Goal: Task Accomplishment & Management: Use online tool/utility

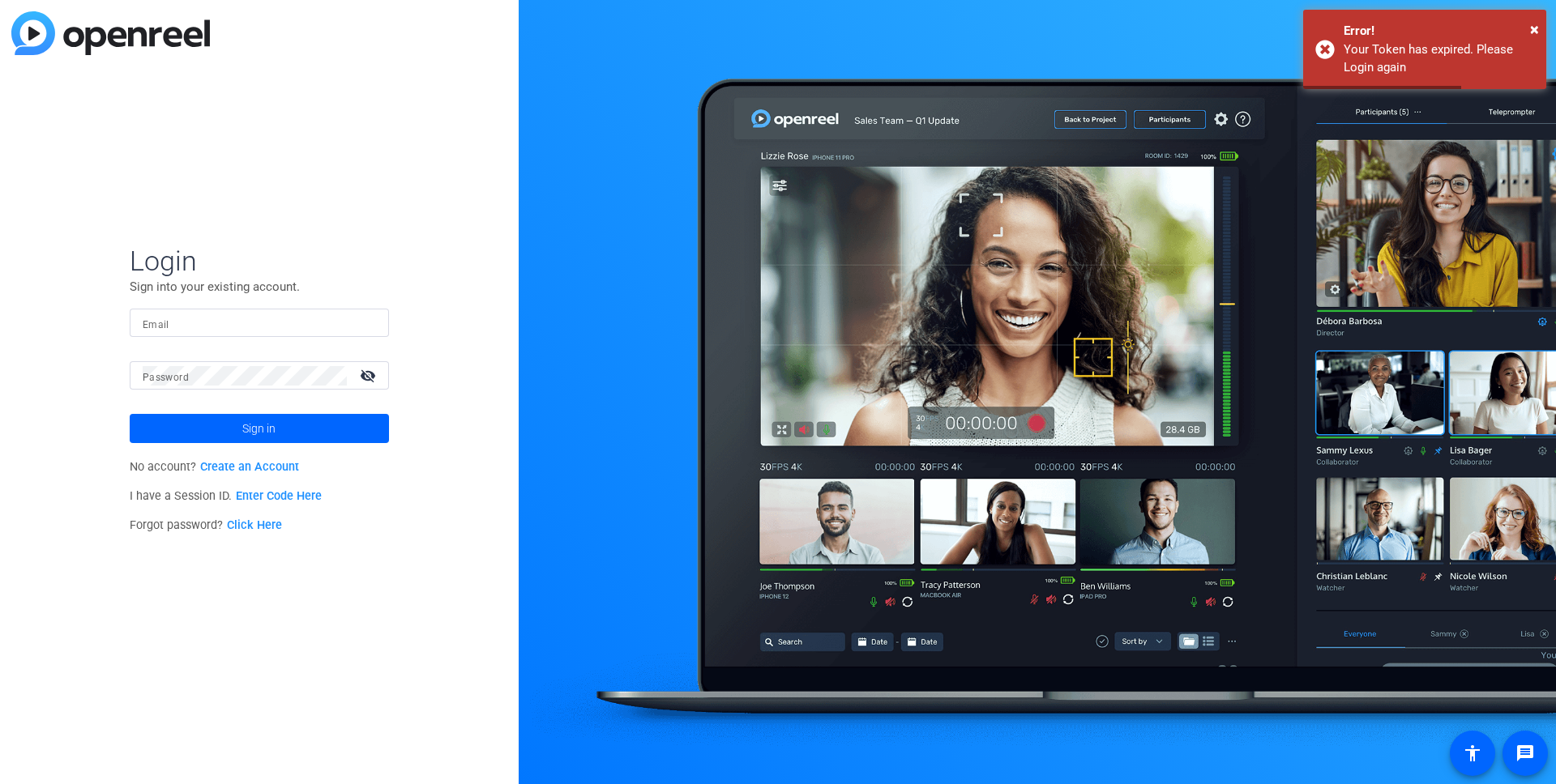
click at [313, 327] on input "Email" at bounding box center [259, 323] width 233 height 20
type input "rachel.konczos@sagepub.com"
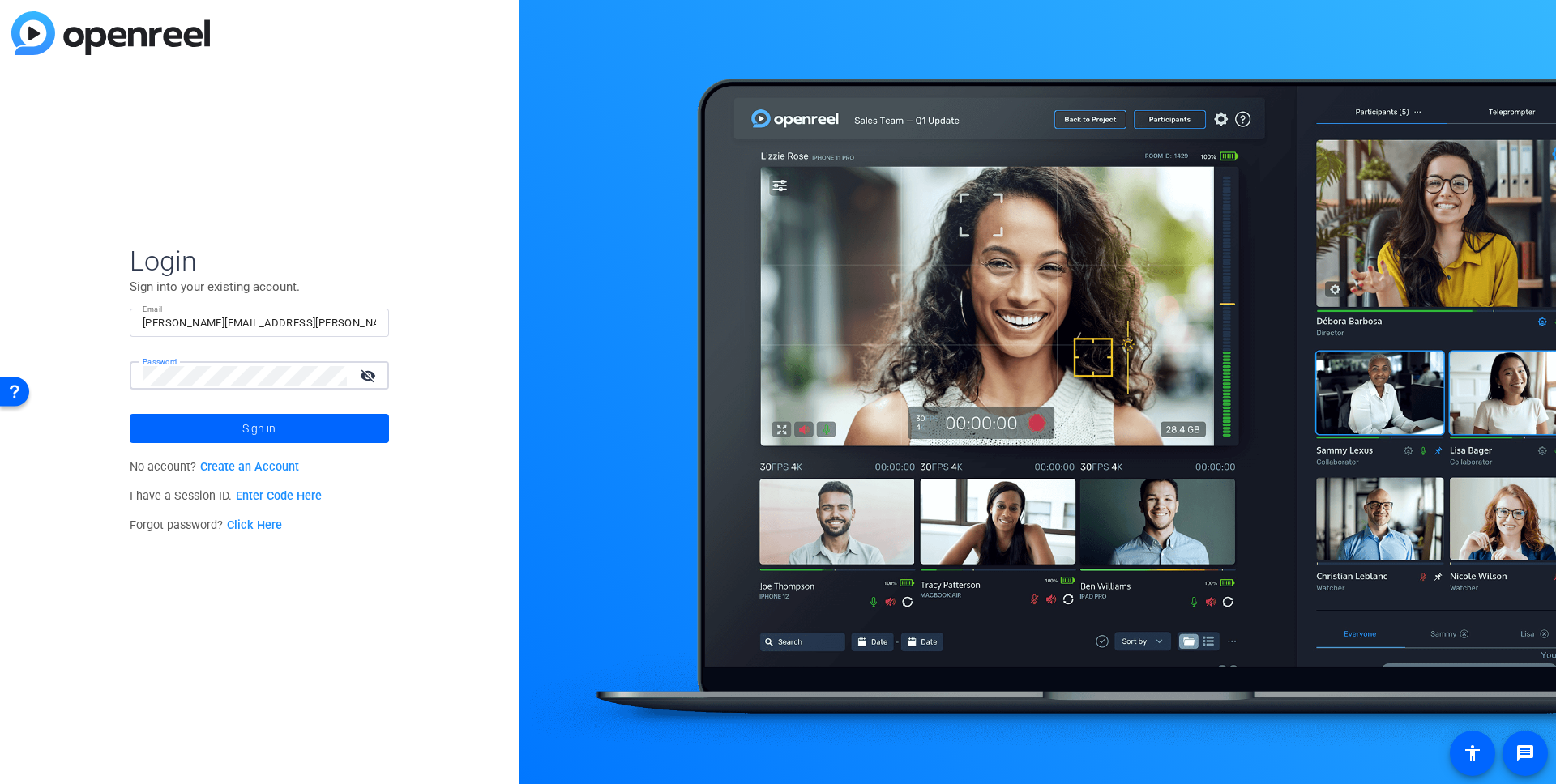
click at [130, 414] on button "Sign in" at bounding box center [259, 428] width 259 height 29
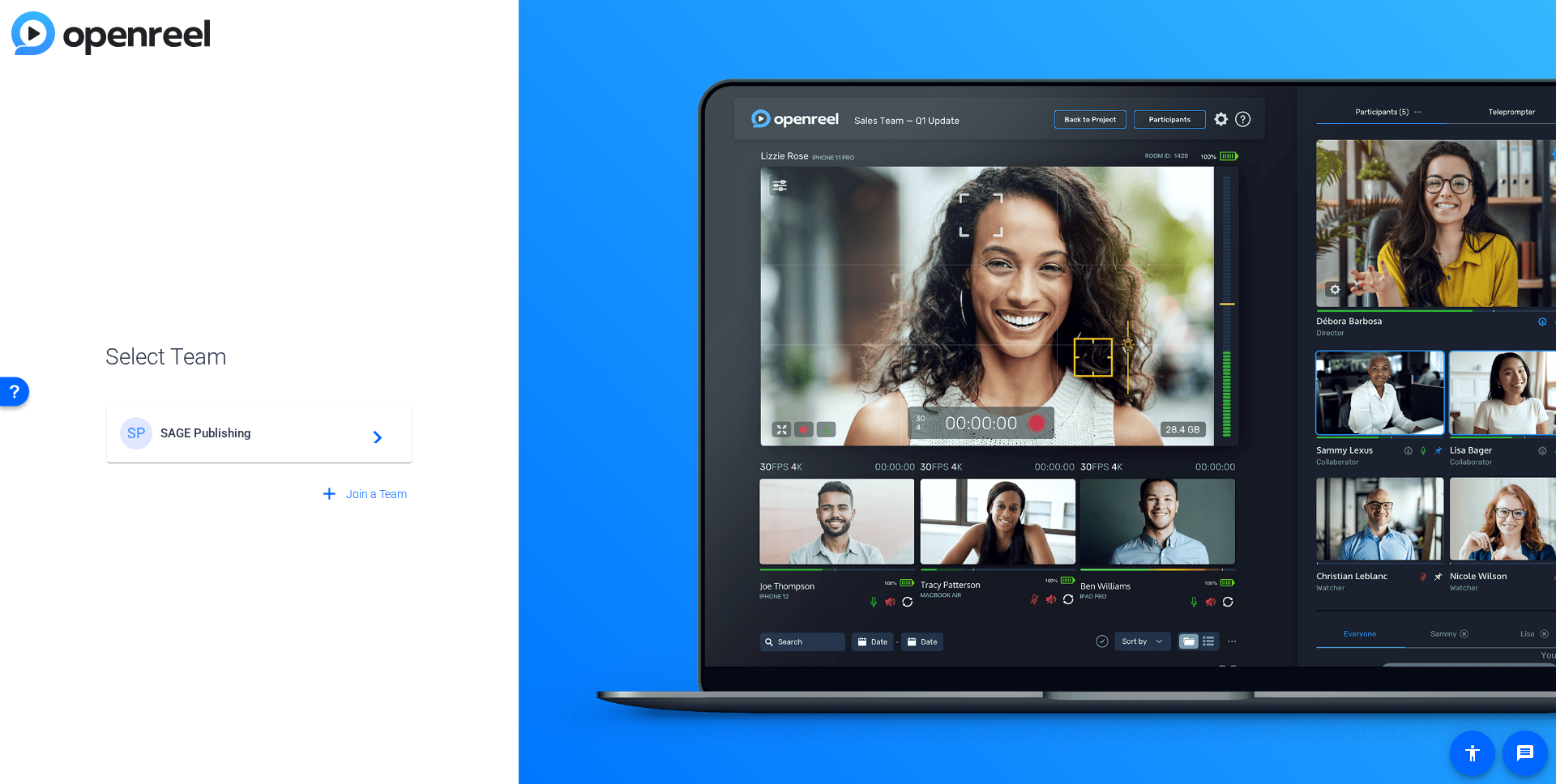
click at [211, 441] on div "SP SAGE Publishing navigate_next" at bounding box center [259, 433] width 279 height 32
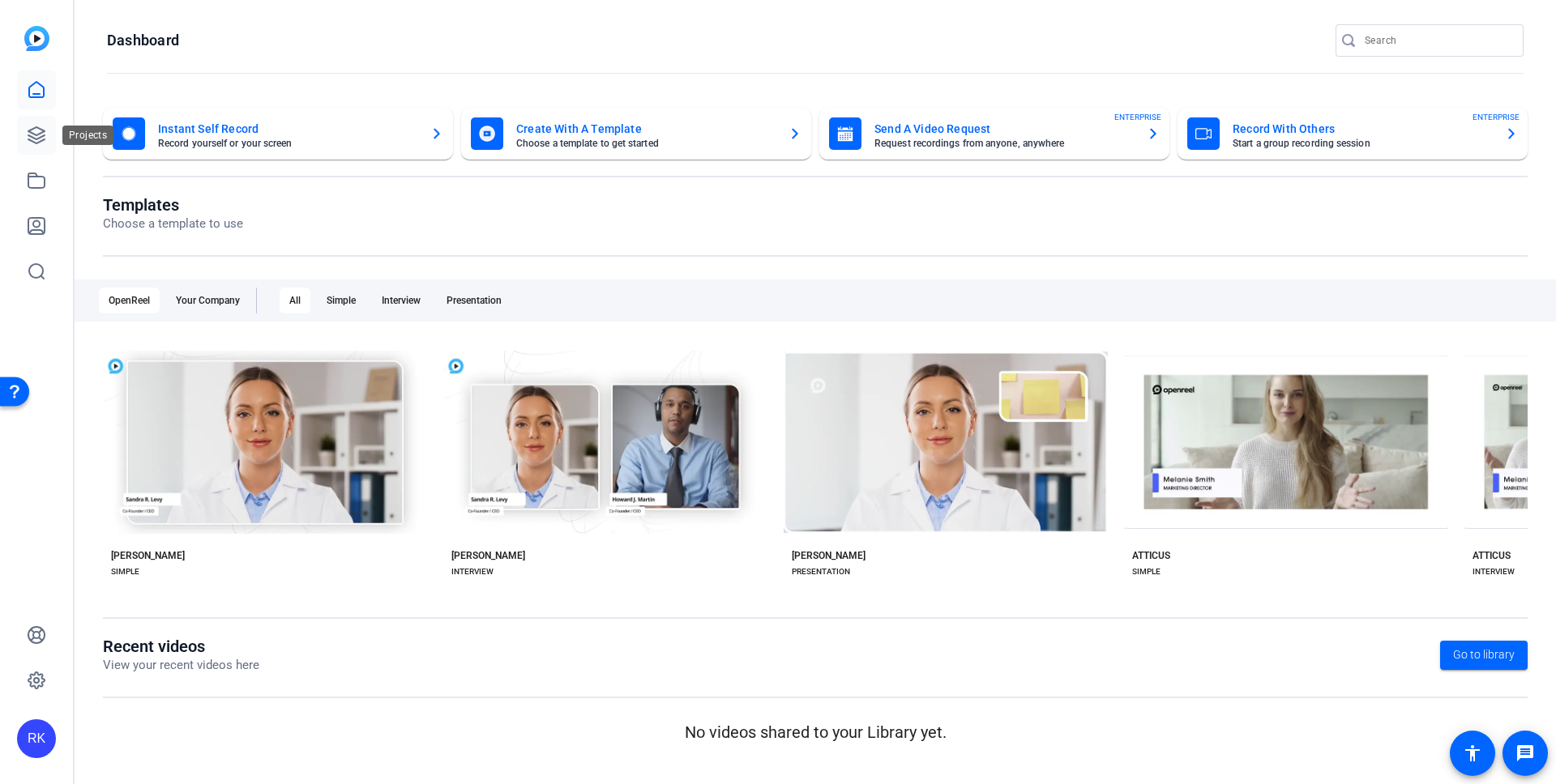
click at [40, 143] on icon at bounding box center [36, 135] width 20 height 20
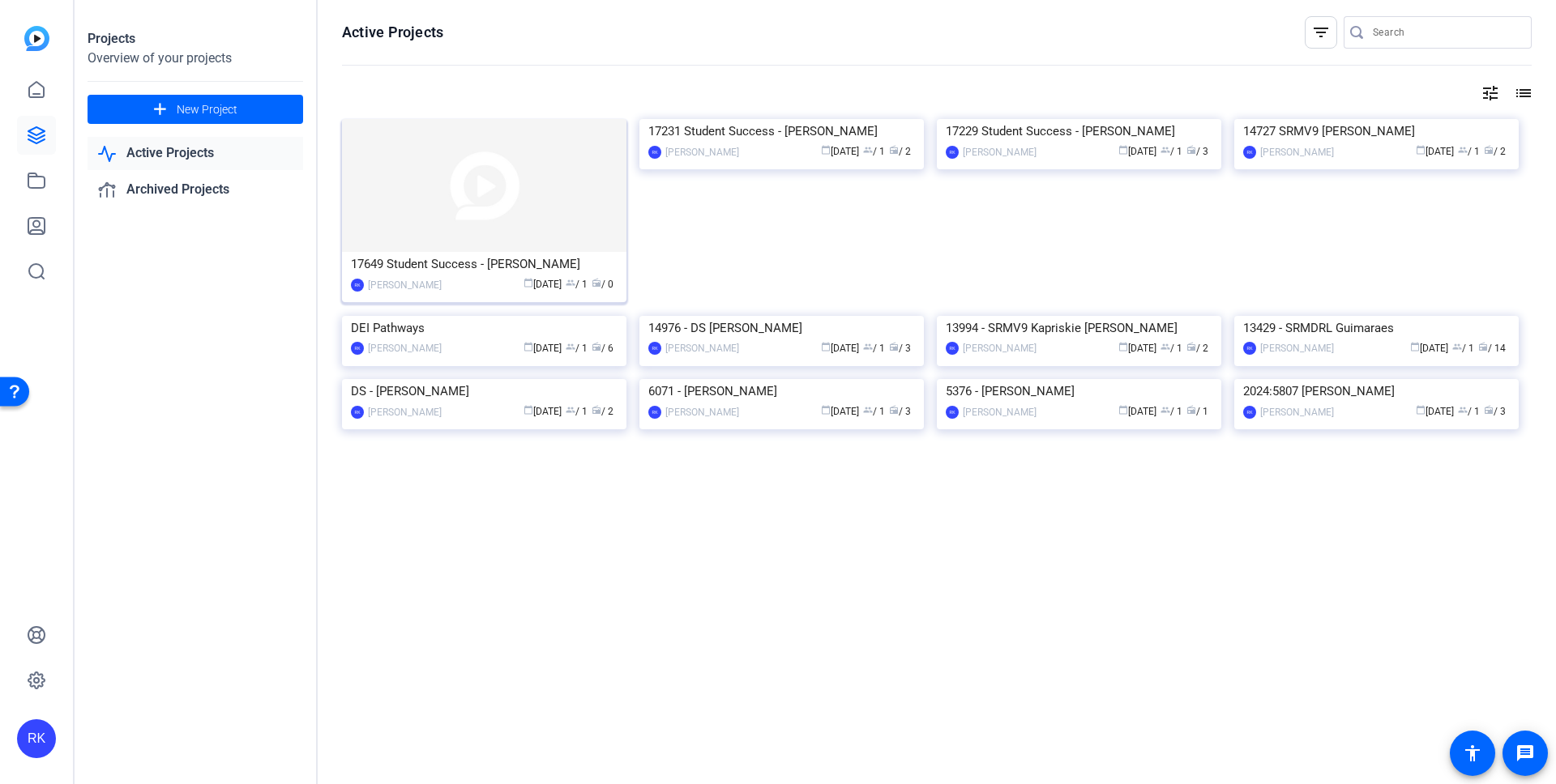
click at [377, 166] on img at bounding box center [483, 185] width 284 height 133
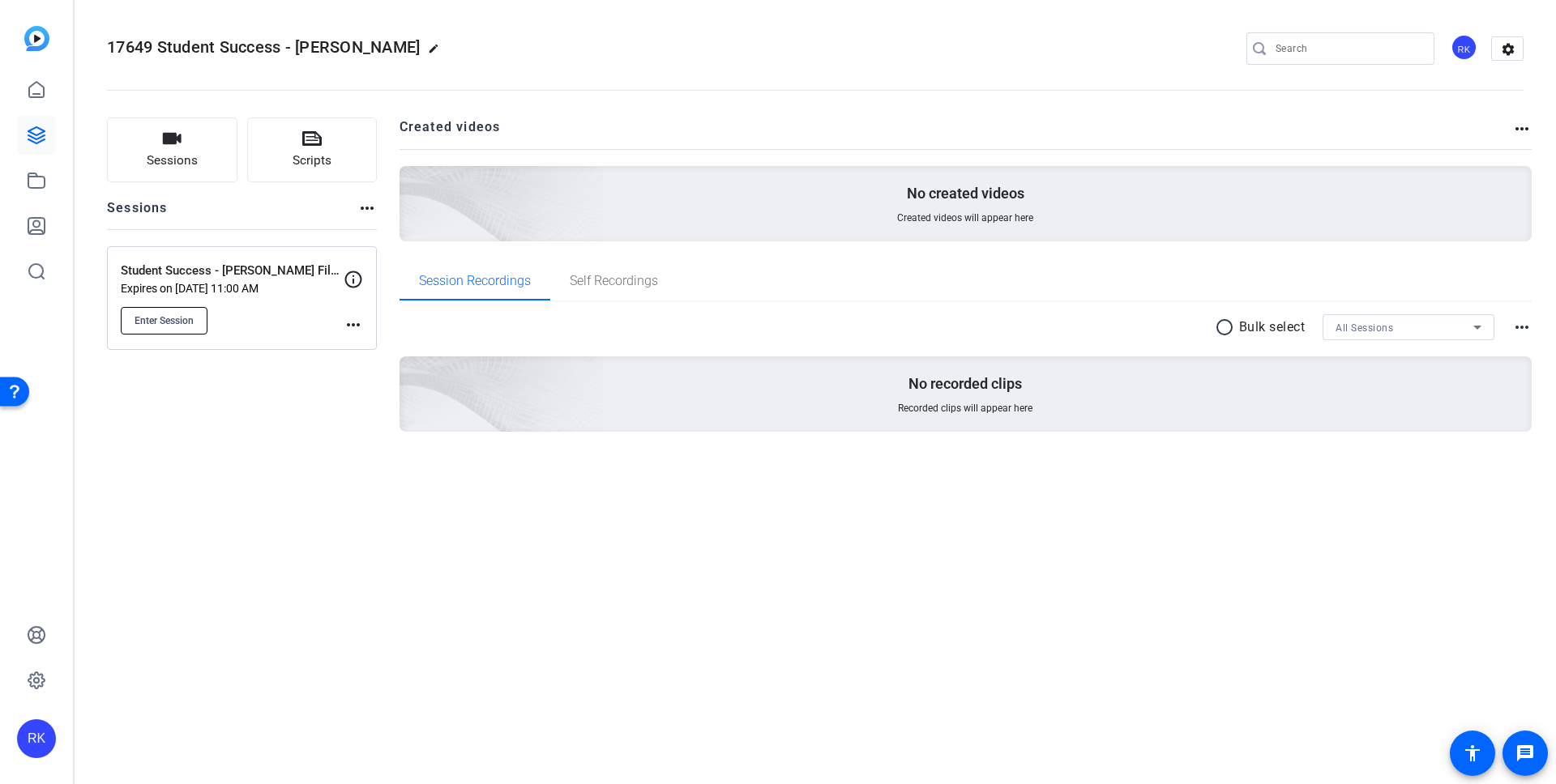
click at [158, 326] on span "Enter Session" at bounding box center [164, 320] width 59 height 13
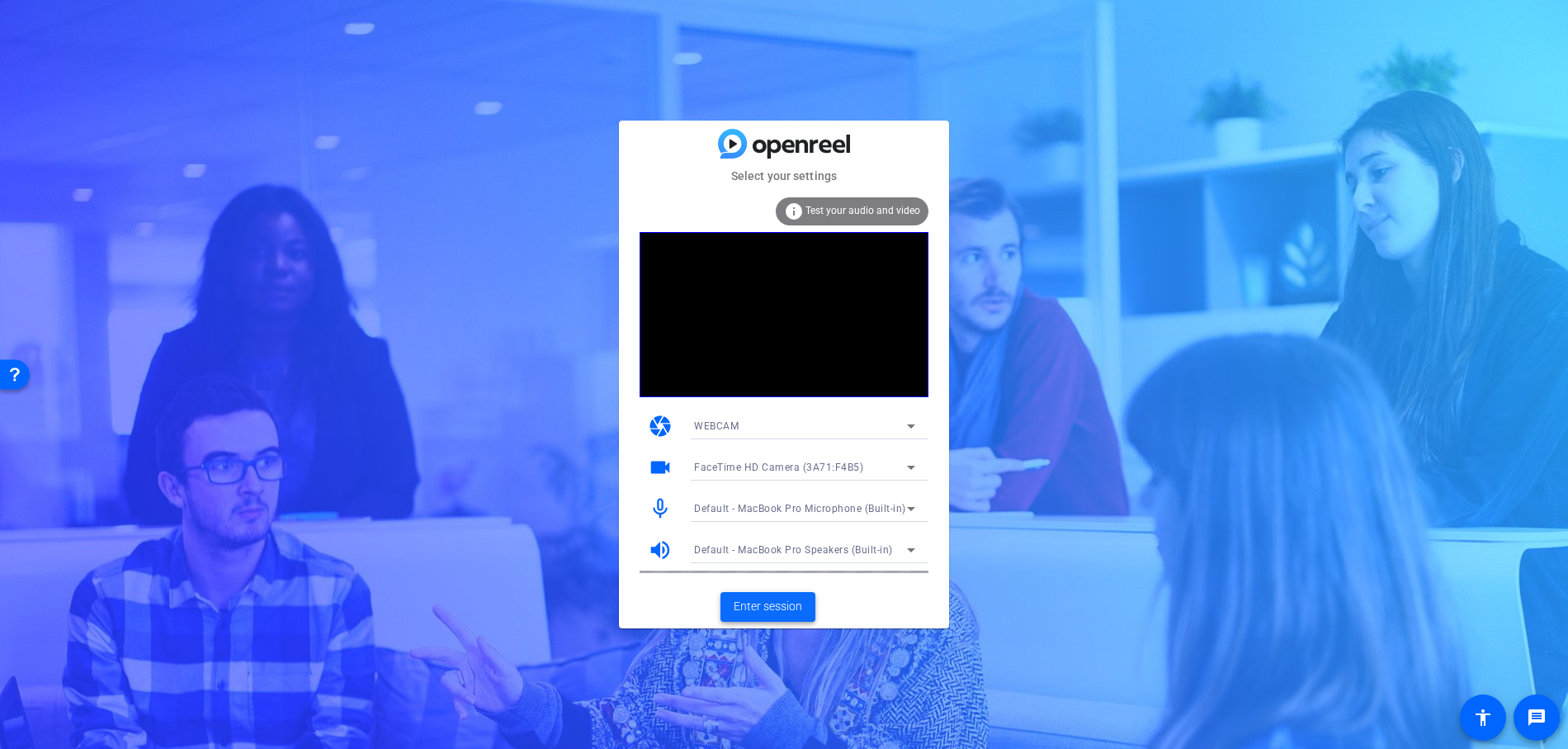
click at [772, 611] on span "Enter session" at bounding box center [768, 606] width 69 height 17
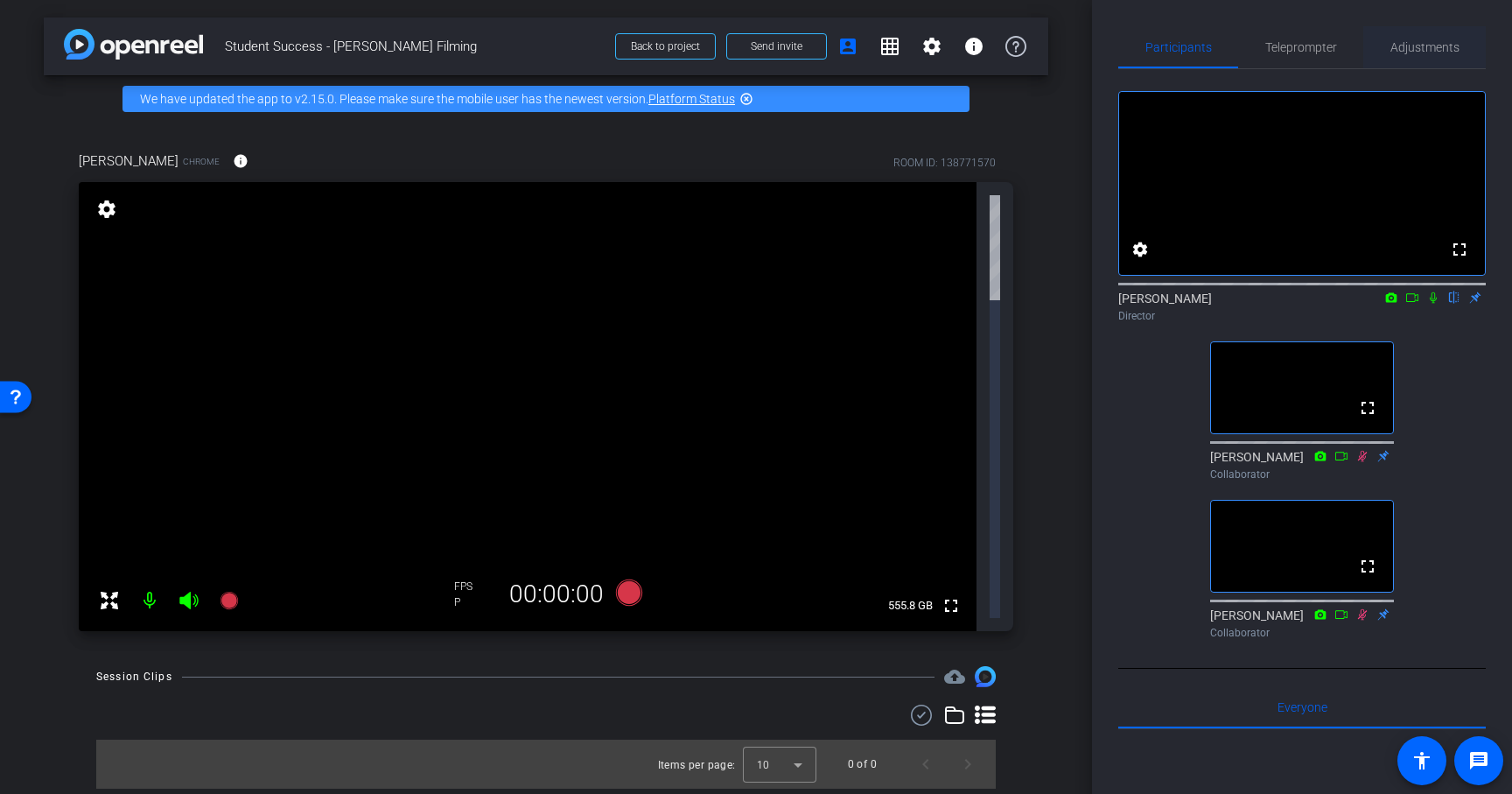
click at [1426, 47] on span "Adjustments" at bounding box center [1425, 47] width 69 height 12
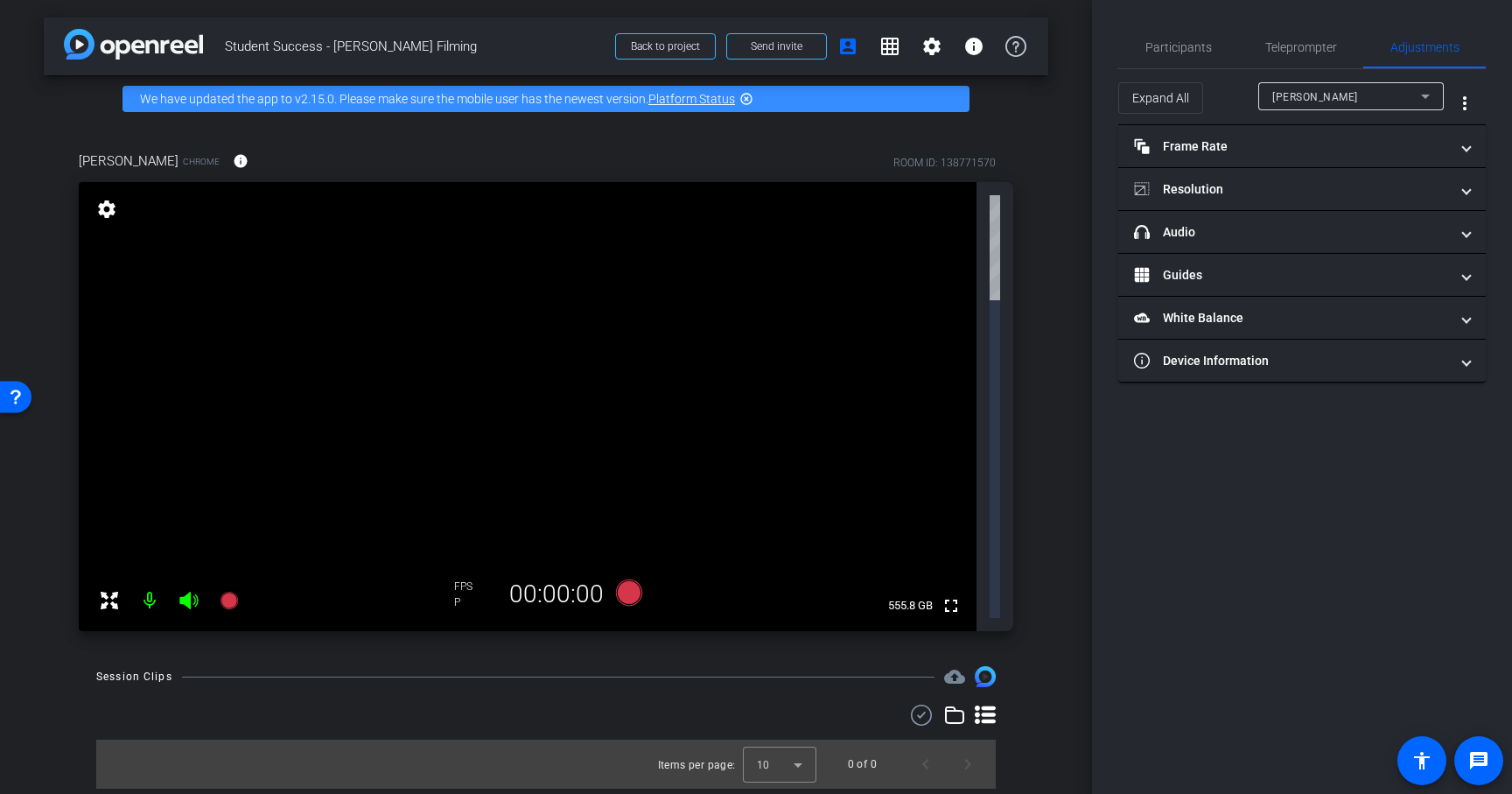
click at [1426, 89] on icon at bounding box center [1425, 96] width 21 height 21
click at [1426, 89] on div at bounding box center [756, 397] width 1512 height 794
click at [1401, 239] on mat-panel-title "headphone icon Audio" at bounding box center [1292, 232] width 315 height 18
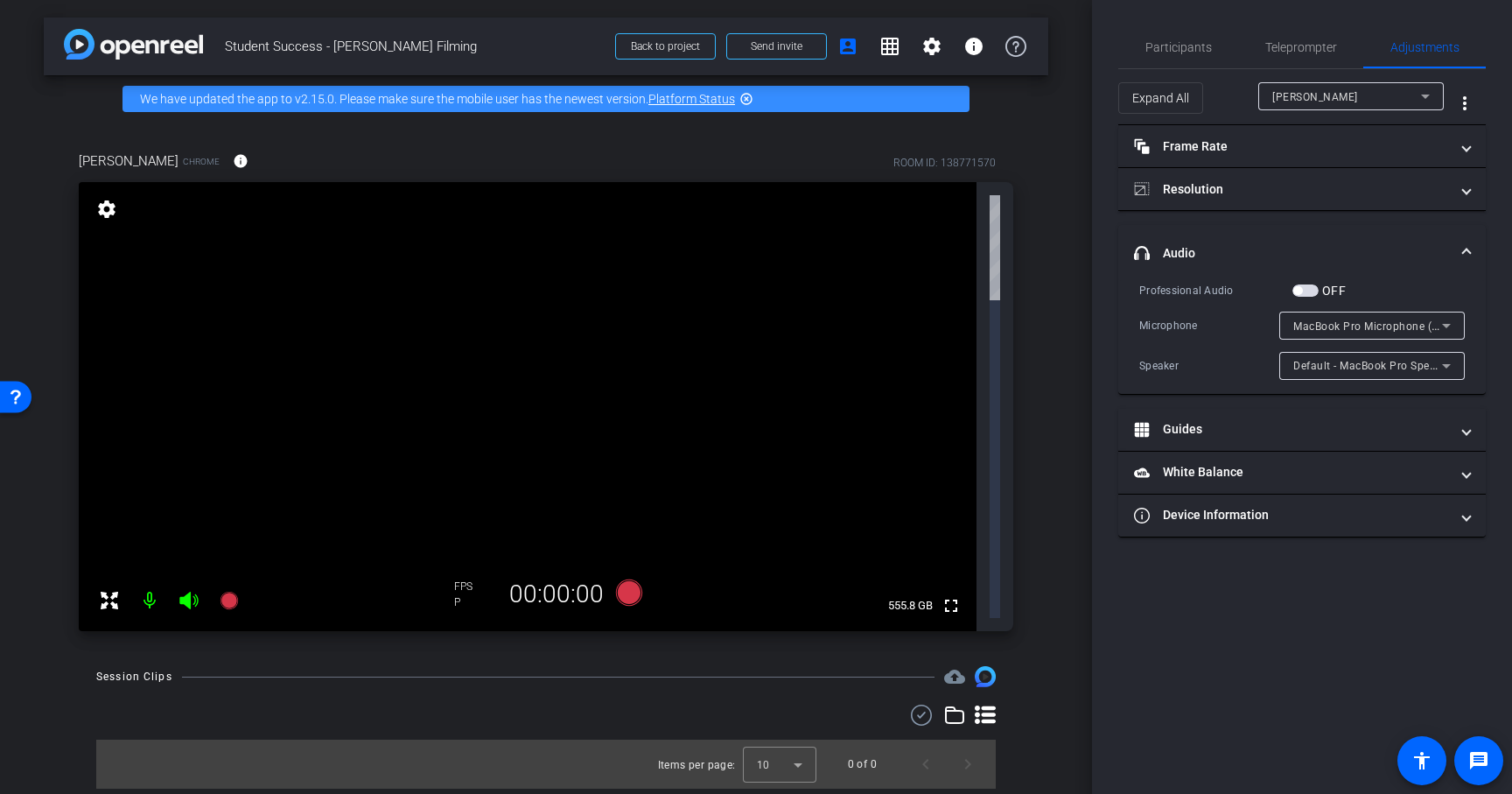
click at [1446, 322] on icon at bounding box center [1447, 326] width 21 height 21
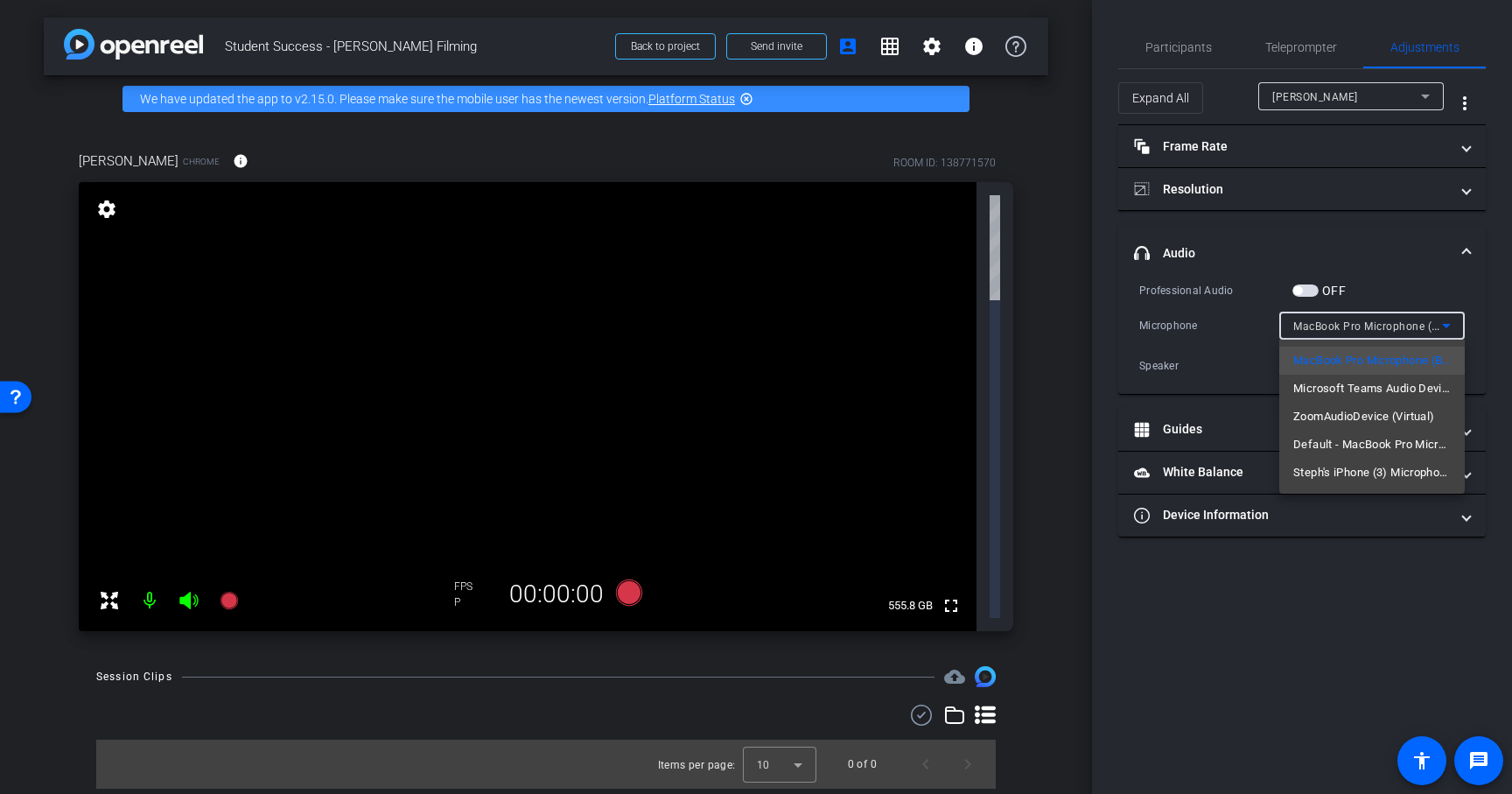
click at [1416, 275] on div at bounding box center [756, 397] width 1512 height 794
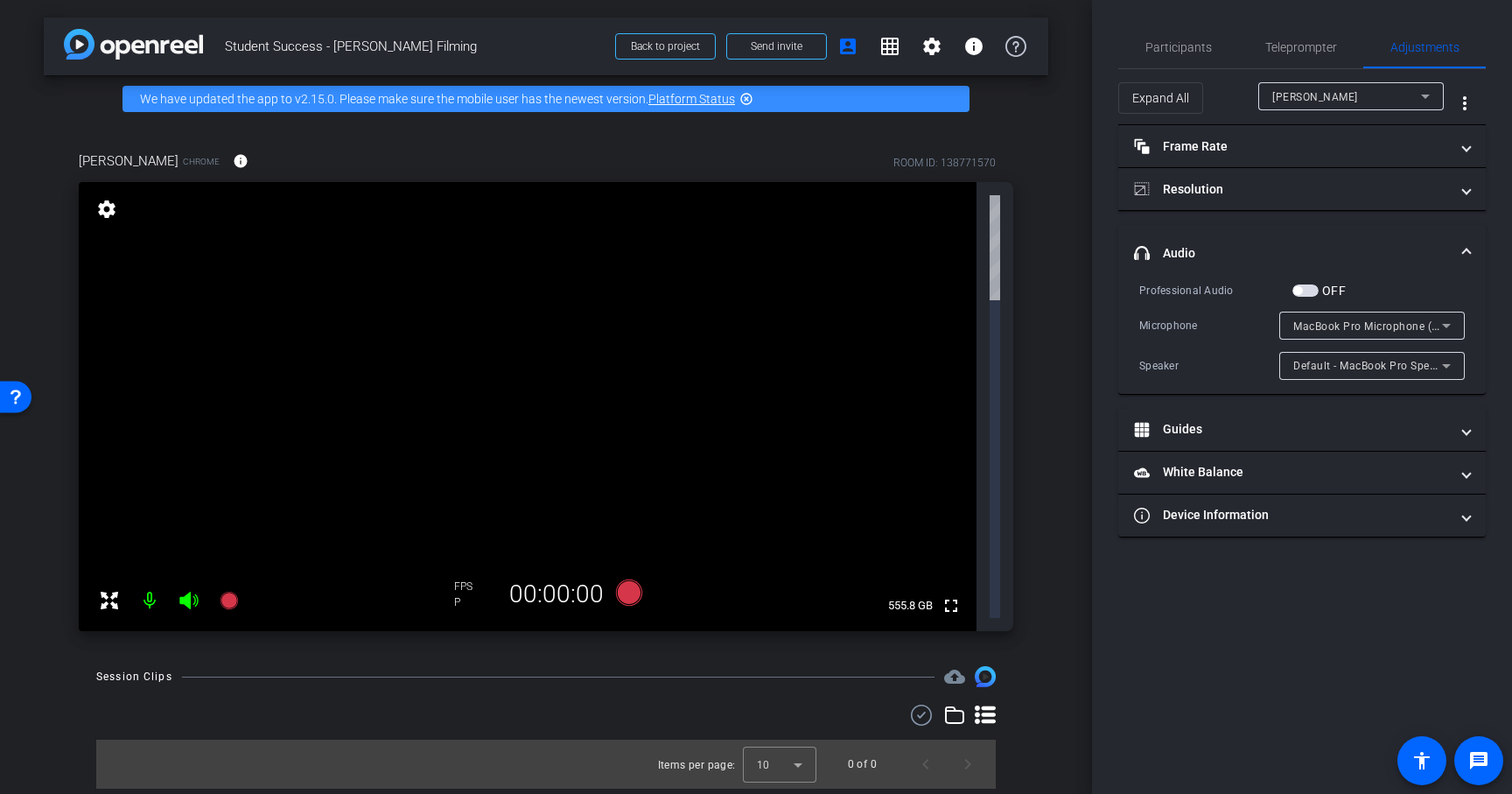
click at [1447, 362] on icon at bounding box center [1447, 366] width 21 height 21
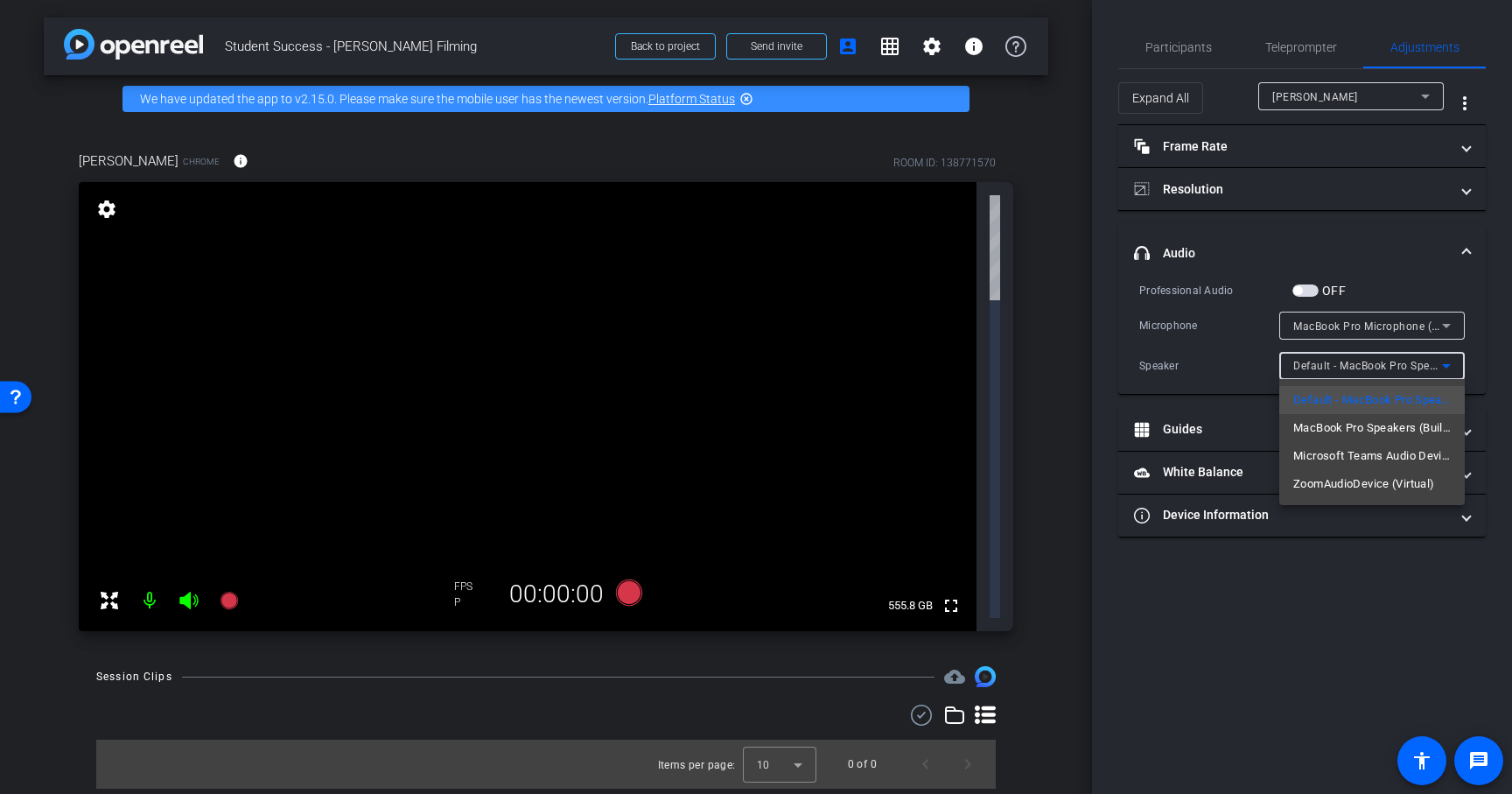
click at [1404, 294] on div at bounding box center [756, 397] width 1512 height 794
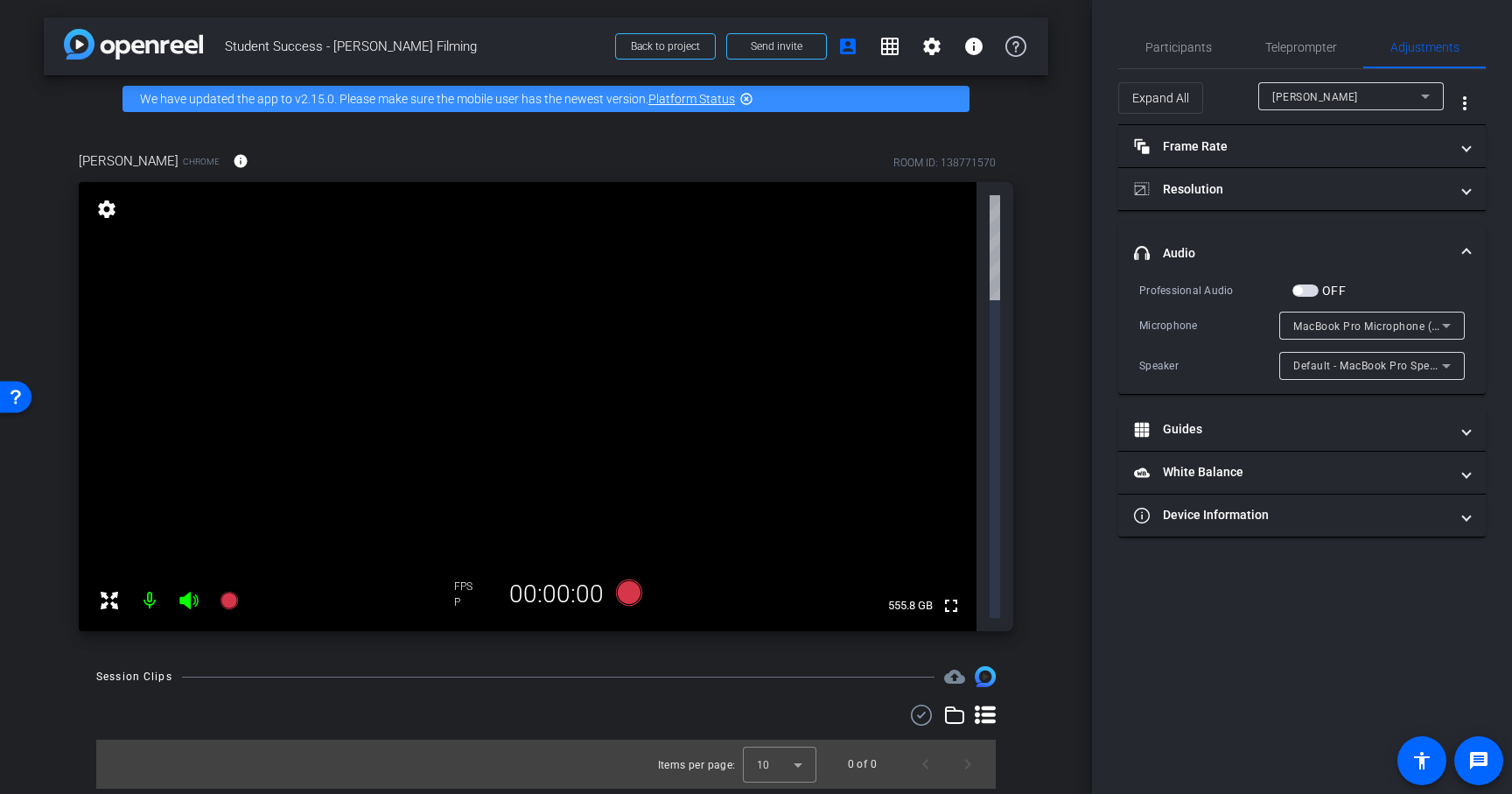
click at [1450, 320] on icon at bounding box center [1447, 326] width 21 height 21
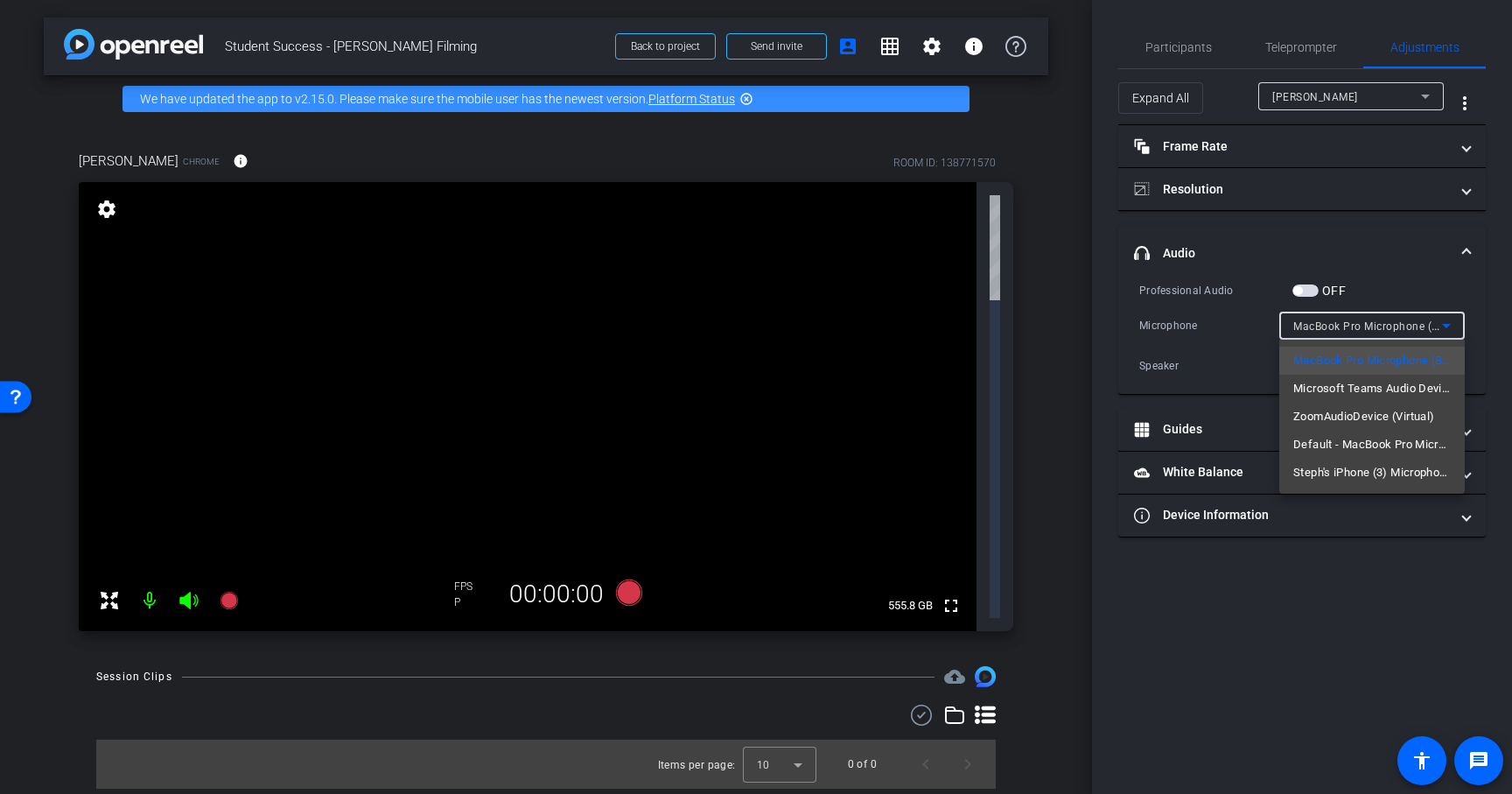
click at [1372, 278] on div at bounding box center [756, 397] width 1512 height 794
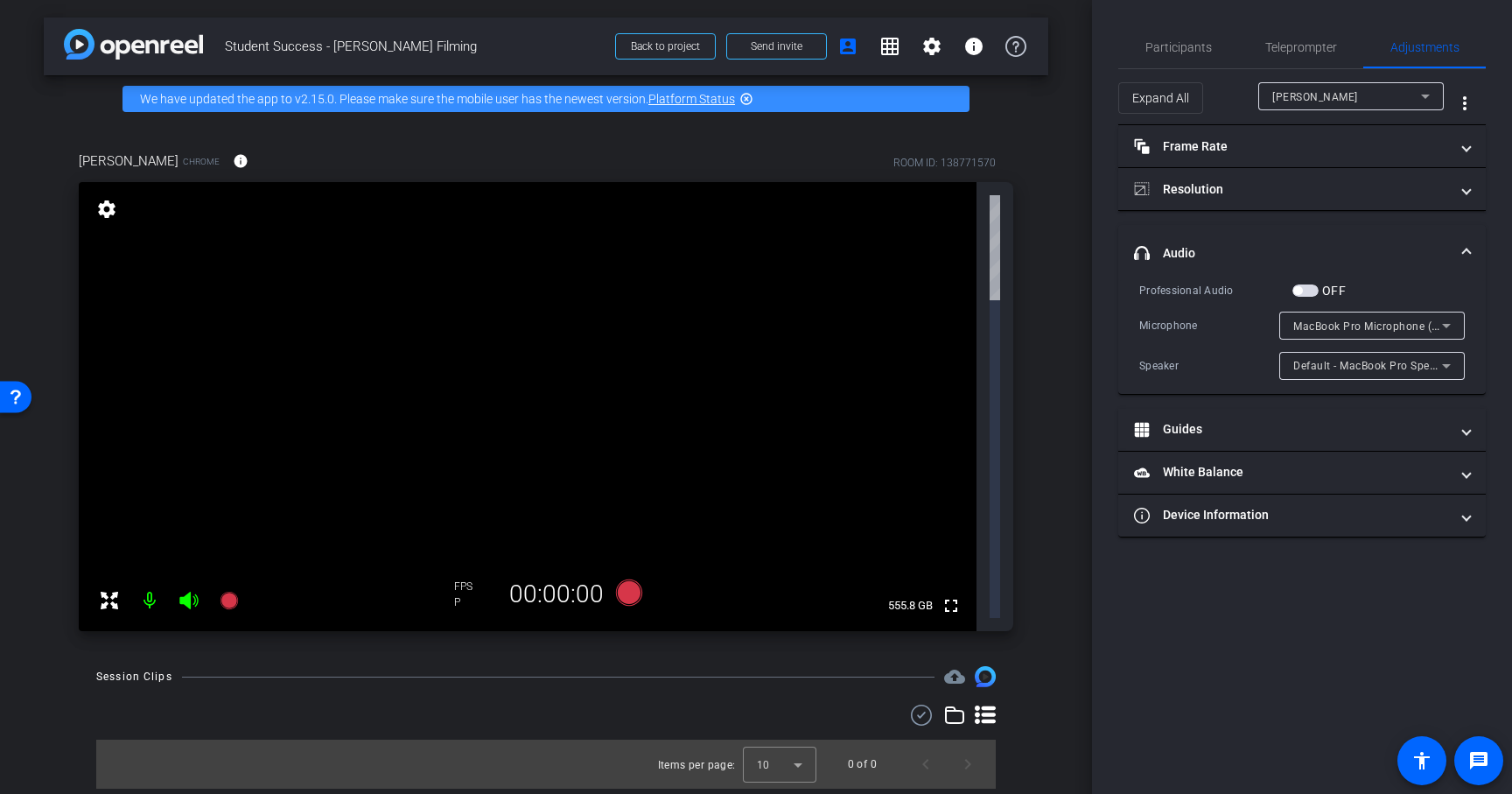
click at [1311, 290] on span "button" at bounding box center [1304, 290] width 26 height 12
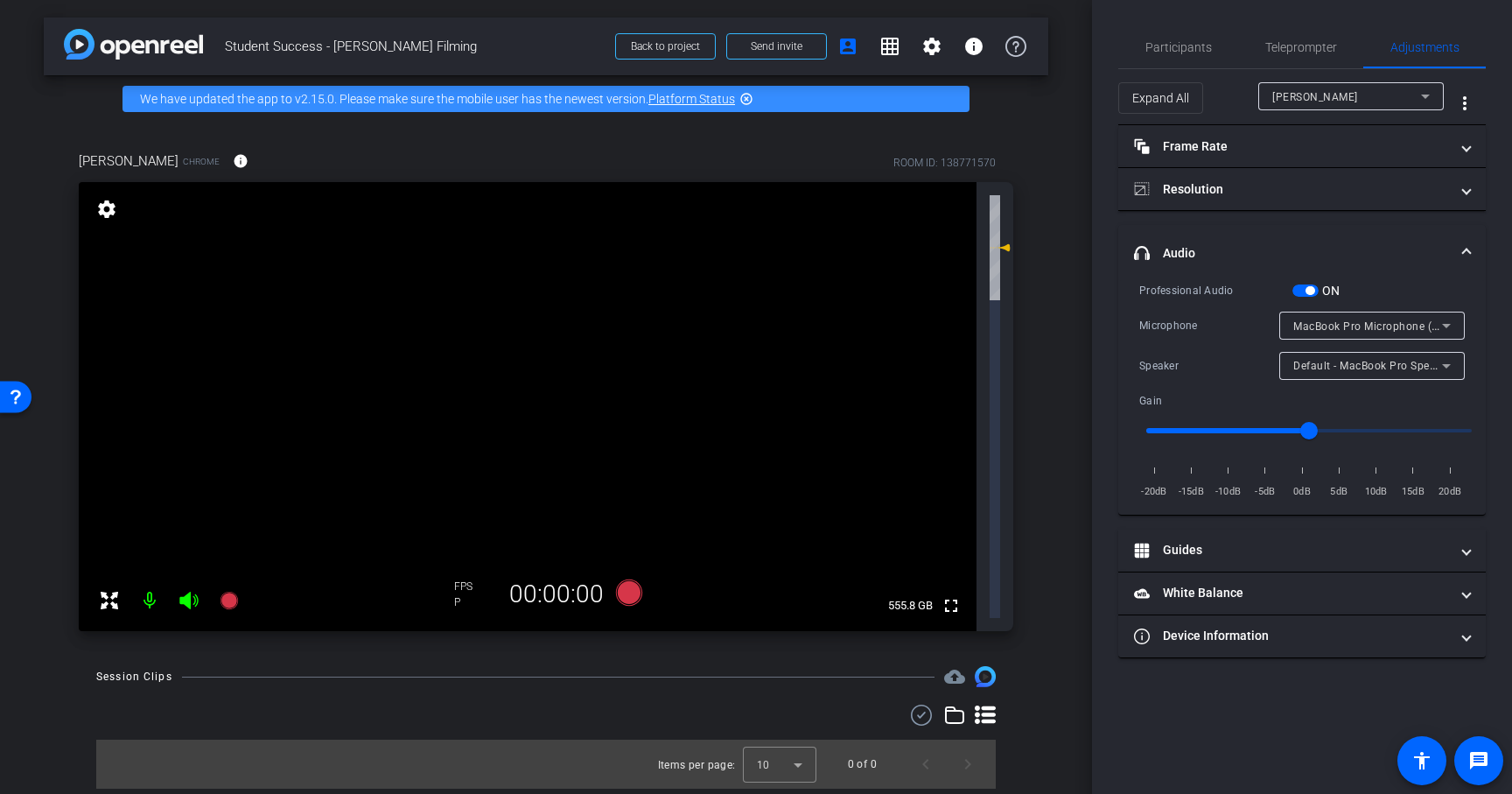
click at [1438, 327] on icon at bounding box center [1447, 326] width 21 height 21
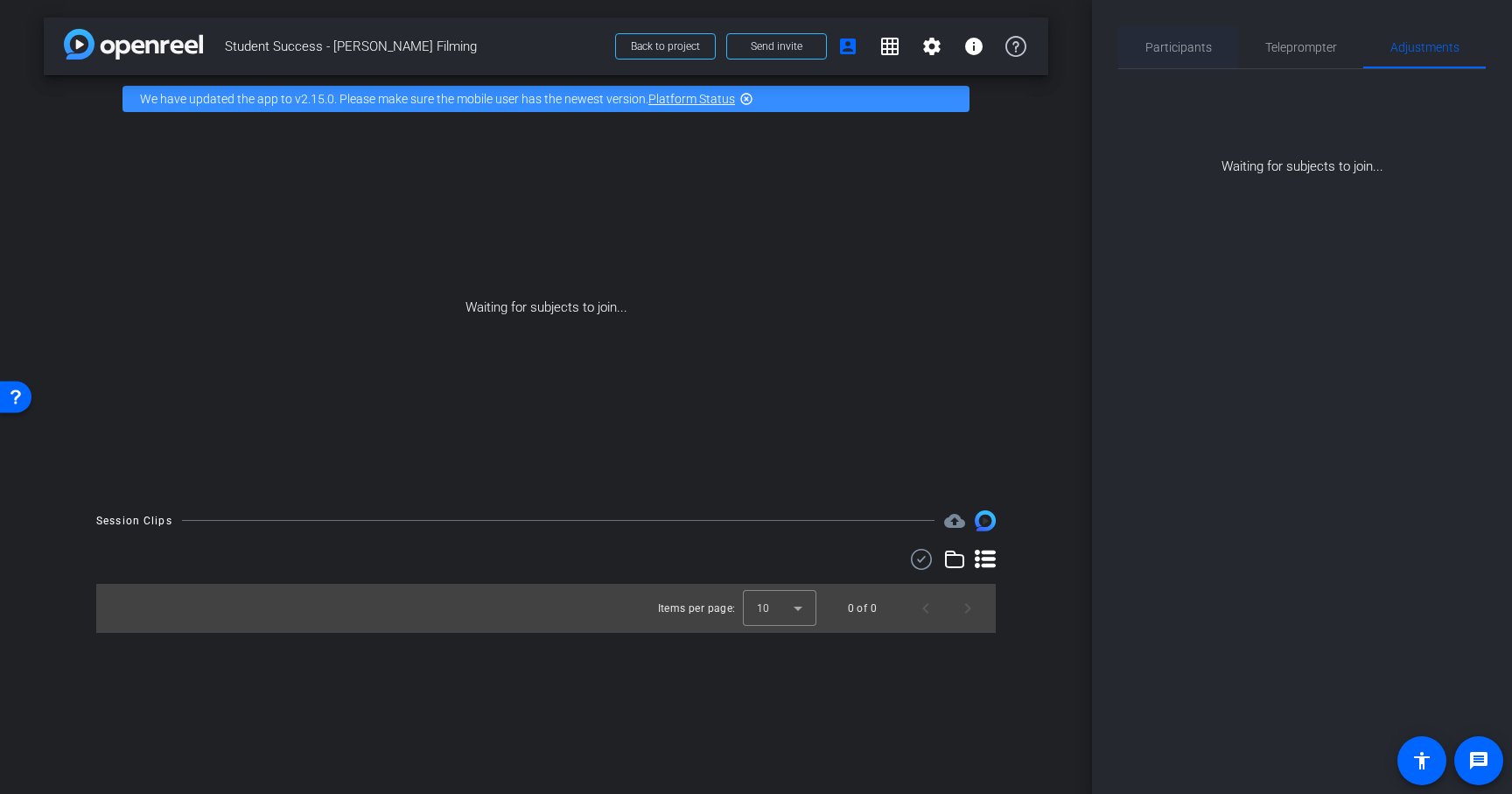
click at [1204, 46] on span "Participants" at bounding box center [1178, 47] width 66 height 12
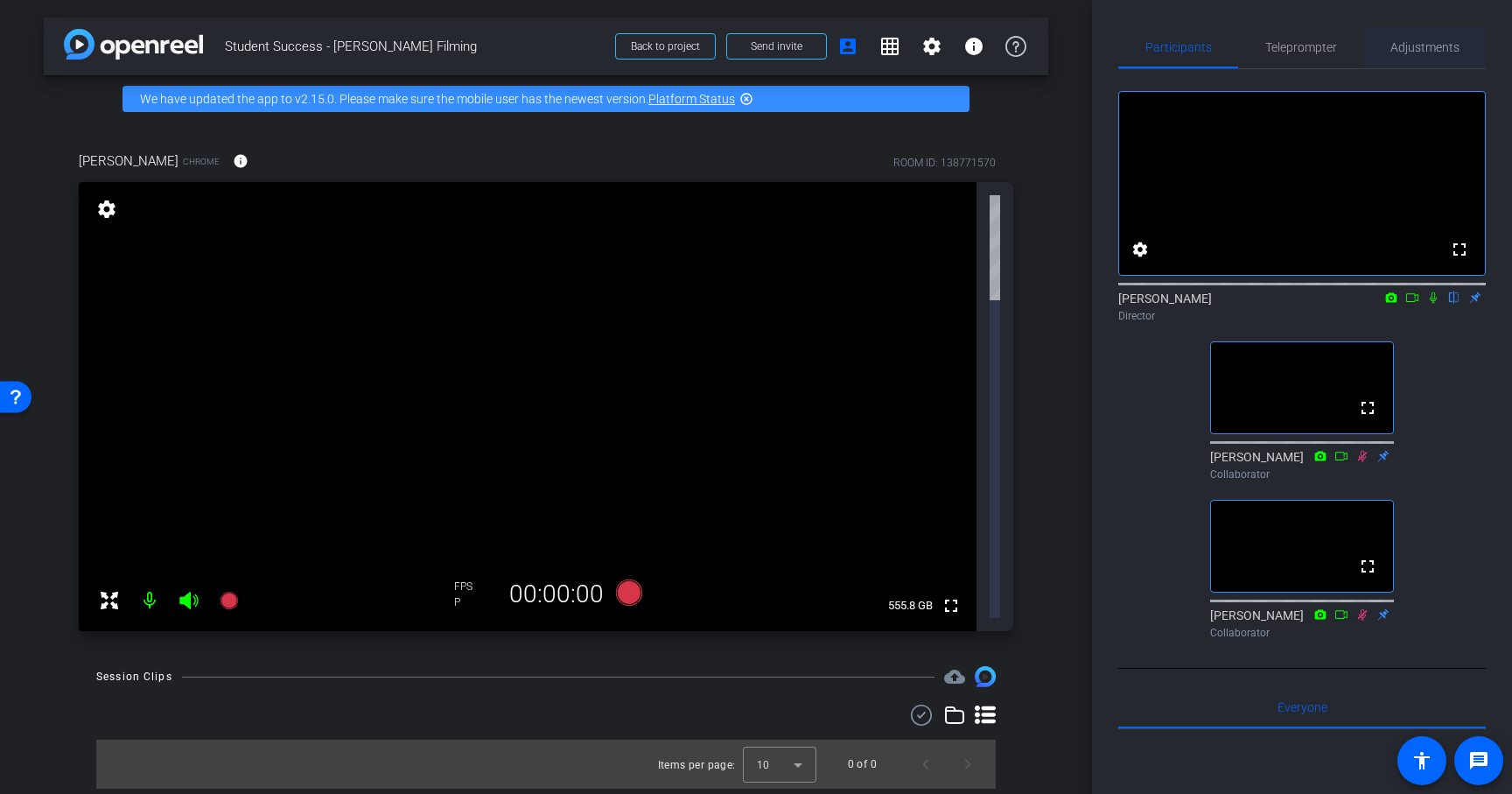
click at [1409, 46] on span "Adjustments" at bounding box center [1425, 47] width 69 height 12
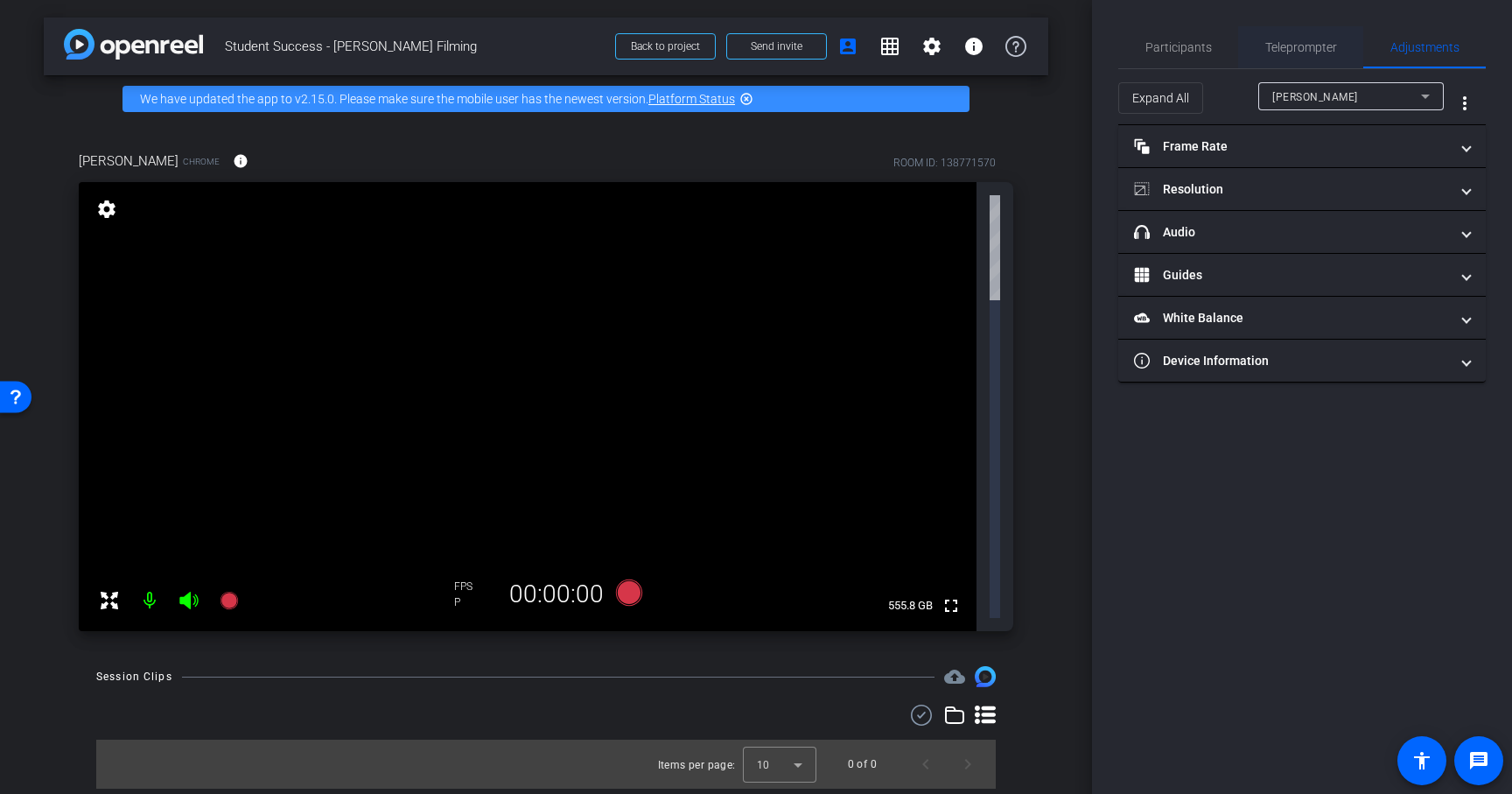
click at [1311, 52] on span "Teleprompter" at bounding box center [1301, 47] width 72 height 12
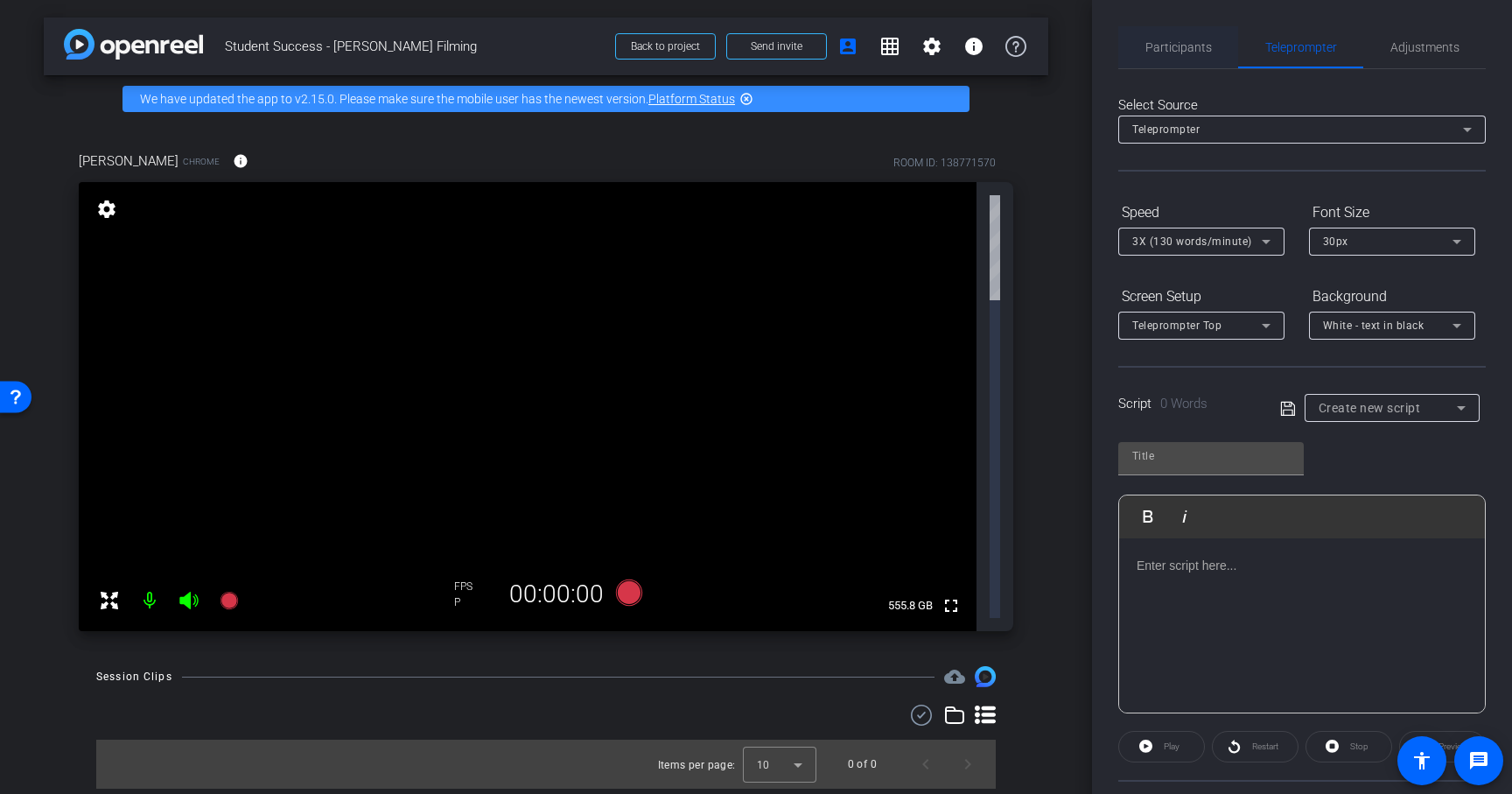
click at [1180, 52] on span "Participants" at bounding box center [1178, 47] width 66 height 12
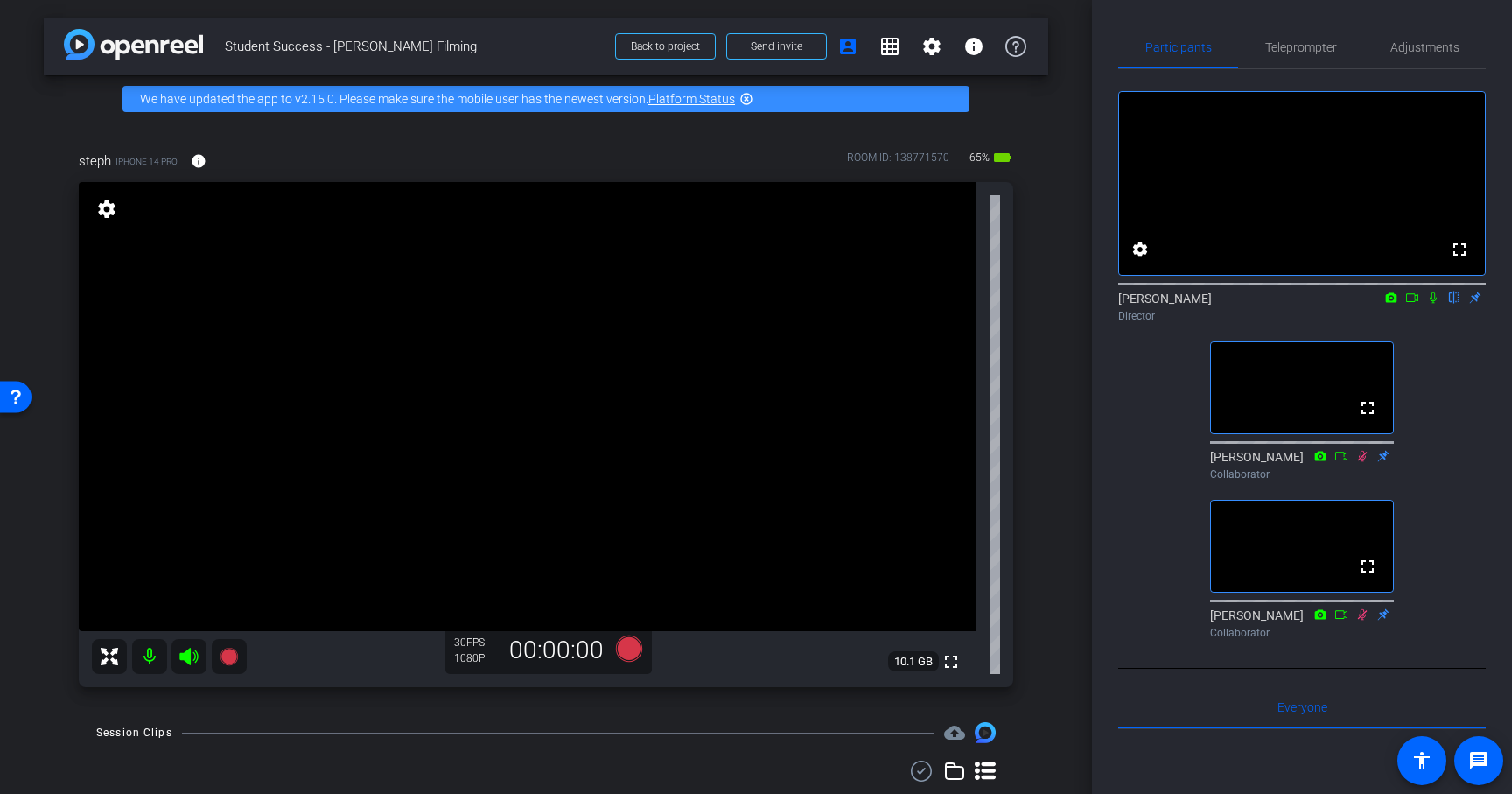
click at [1433, 304] on icon at bounding box center [1433, 297] width 14 height 12
click at [1432, 304] on icon at bounding box center [1433, 297] width 14 height 12
click at [1434, 304] on icon at bounding box center [1432, 298] width 7 height 12
click at [1433, 304] on icon at bounding box center [1433, 298] width 10 height 12
click at [632, 653] on icon at bounding box center [629, 648] width 26 height 26
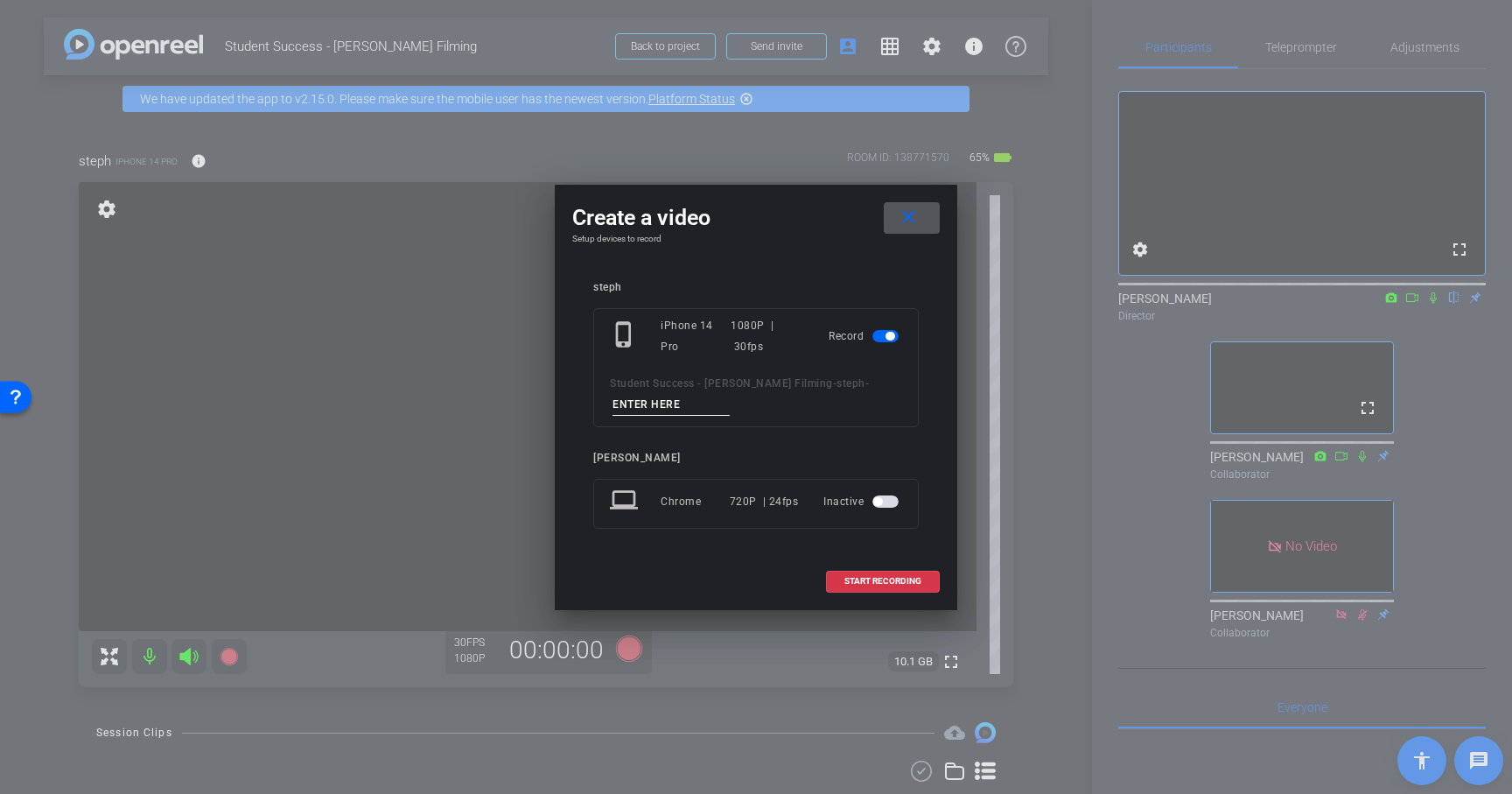
click at [692, 397] on input at bounding box center [671, 405] width 117 height 22
type input "Video 1"
click at [868, 581] on span "START RECORDING" at bounding box center [882, 581] width 77 height 9
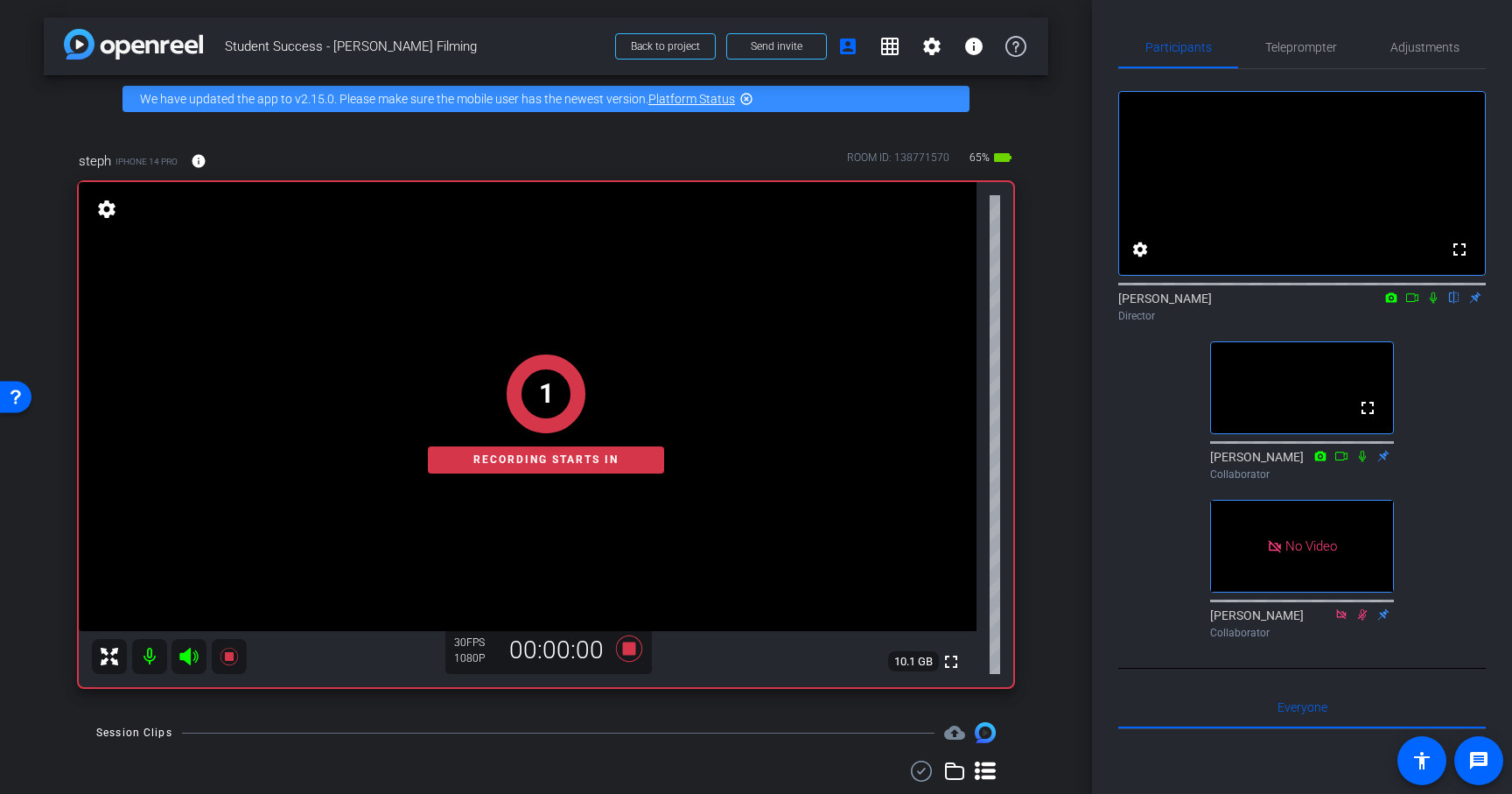
click at [1435, 304] on icon at bounding box center [1433, 297] width 14 height 12
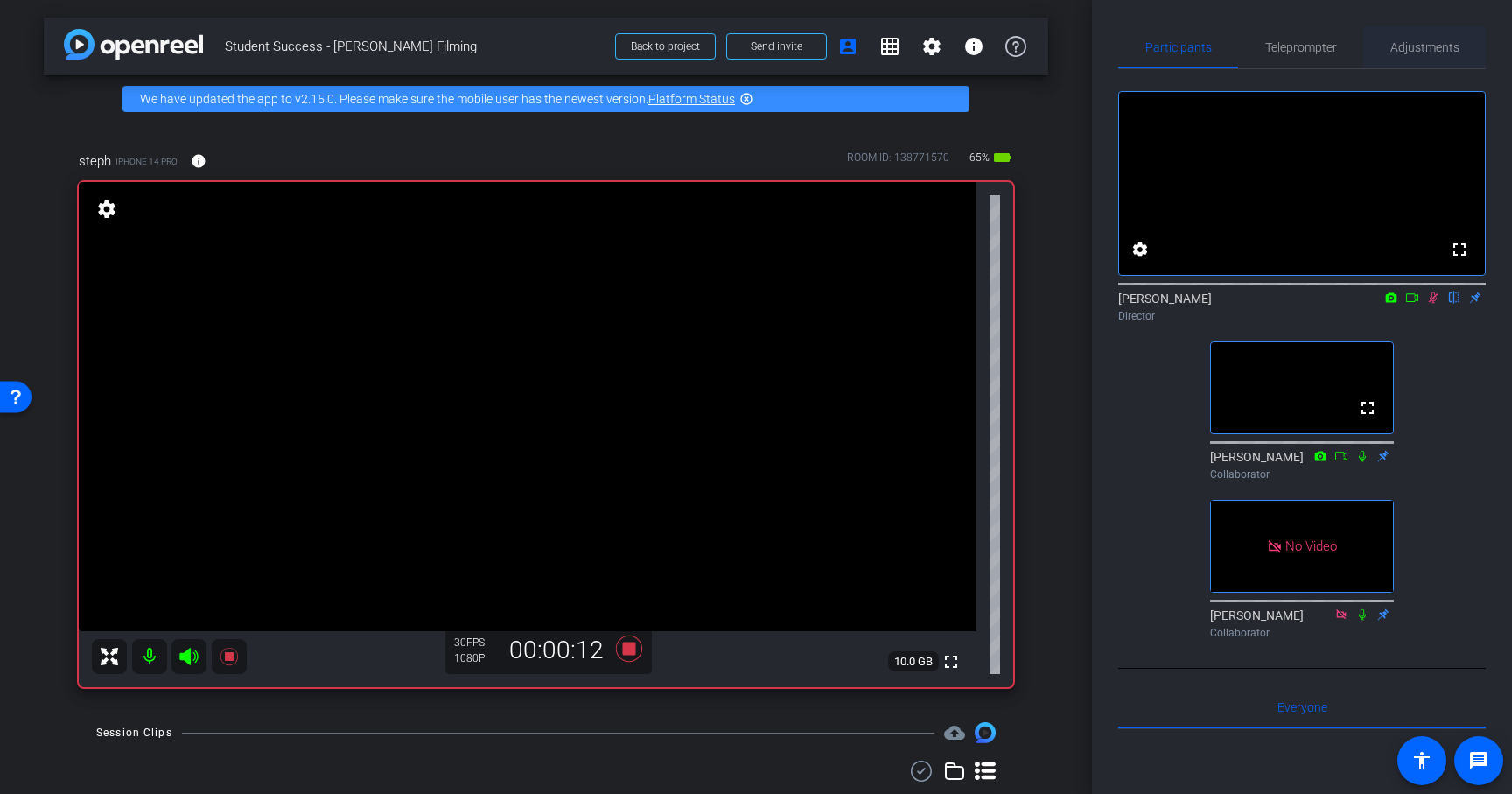
click at [1422, 46] on span "Adjustments" at bounding box center [1425, 47] width 69 height 12
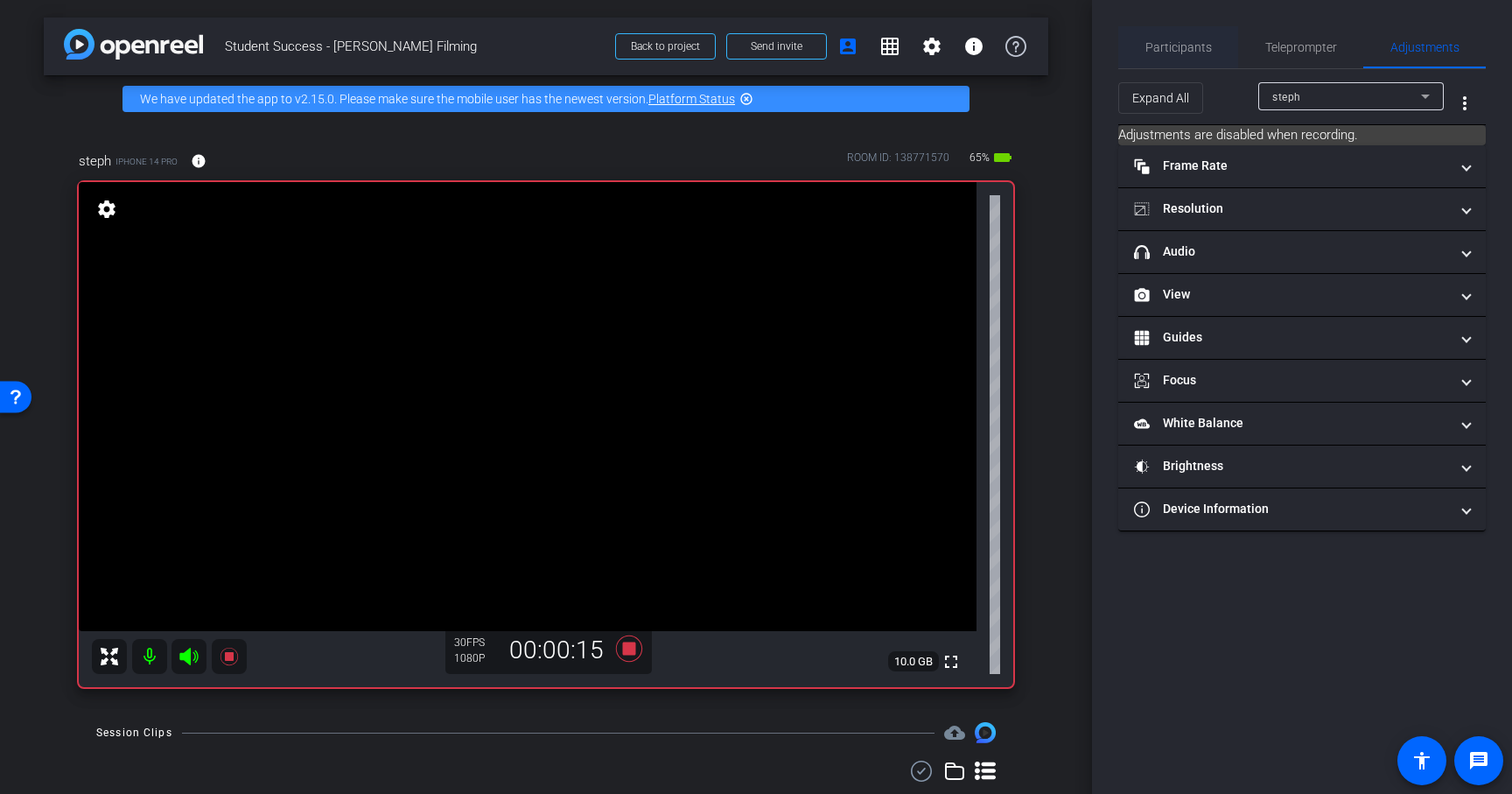
click at [1179, 47] on span "Participants" at bounding box center [1178, 47] width 66 height 12
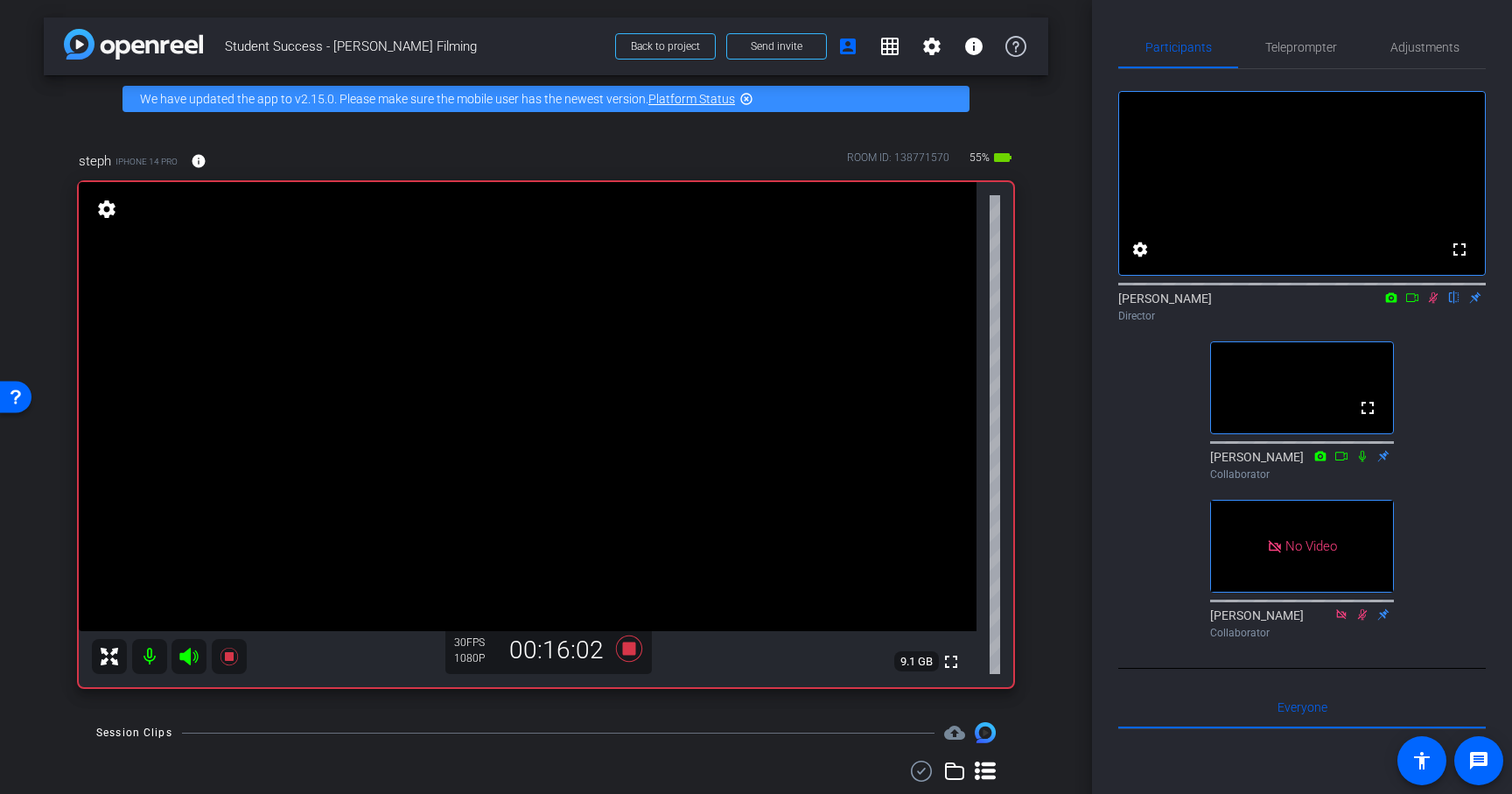
click at [1435, 304] on icon at bounding box center [1433, 297] width 14 height 12
click at [1436, 304] on icon at bounding box center [1432, 298] width 7 height 12
click at [1430, 304] on icon at bounding box center [1433, 297] width 14 height 12
click at [1432, 304] on icon at bounding box center [1433, 297] width 14 height 12
click at [1430, 304] on icon at bounding box center [1433, 298] width 10 height 12
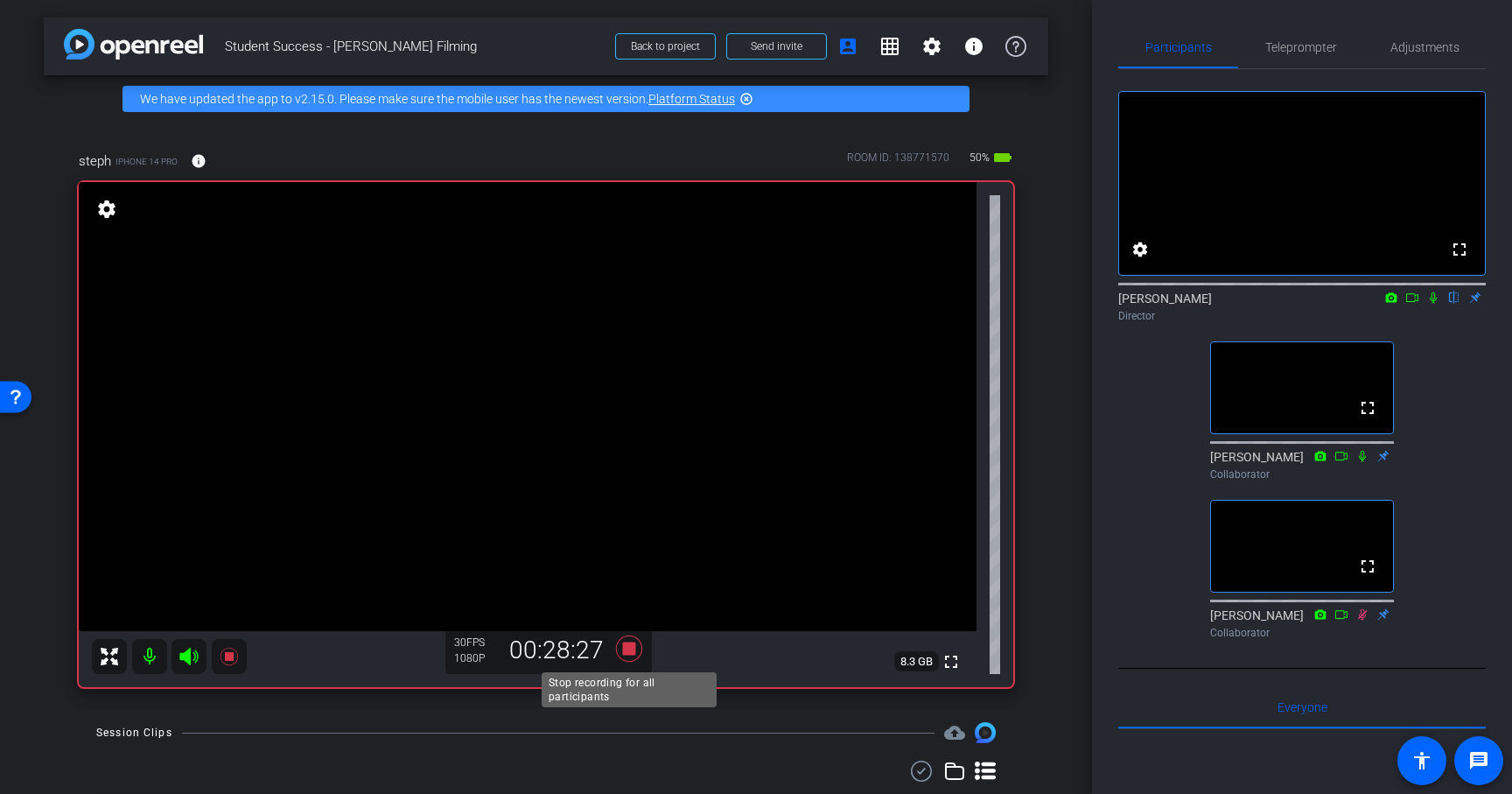
click at [637, 650] on icon at bounding box center [630, 648] width 42 height 32
